Goal: Information Seeking & Learning: Check status

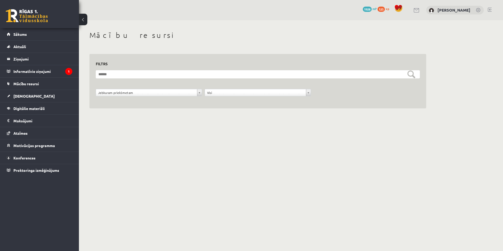
click at [125, 24] on div "**********" at bounding box center [258, 75] width 358 height 111
click at [39, 72] on legend "Informatīvie ziņojumi 1" at bounding box center [42, 71] width 59 height 12
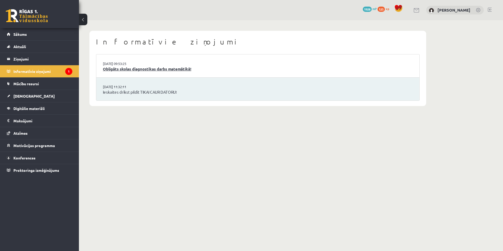
click at [180, 70] on link "Obligāts skolas diagnostikas darbs matemātikā!" at bounding box center [258, 69] width 310 height 6
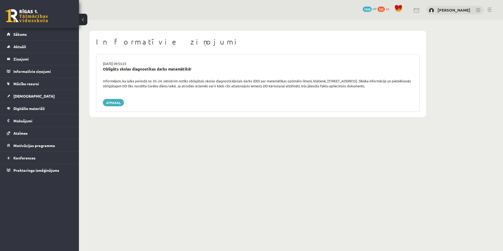
drag, startPoint x: 173, startPoint y: 78, endPoint x: 134, endPoint y: 130, distance: 64.5
click at [134, 130] on body "0 Dāvanas 1928 mP 125 xp [PERSON_NAME] Sākums Aktuāli Kā mācīties eSKOLĀ Kontak…" at bounding box center [251, 125] width 503 height 251
click at [42, 32] on link "Sākums" at bounding box center [39, 34] width 65 height 12
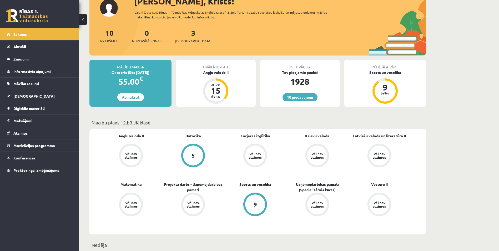
scroll to position [44, 0]
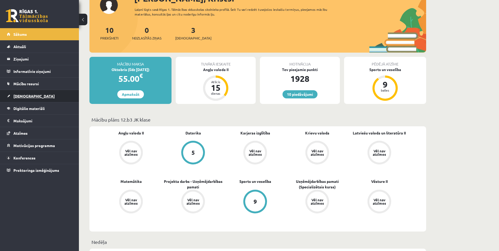
click at [38, 97] on link "[DEMOGRAPHIC_DATA]" at bounding box center [39, 96] width 65 height 12
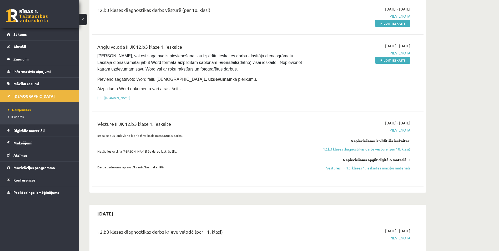
scroll to position [298, 0]
